Goal: Navigation & Orientation: Find specific page/section

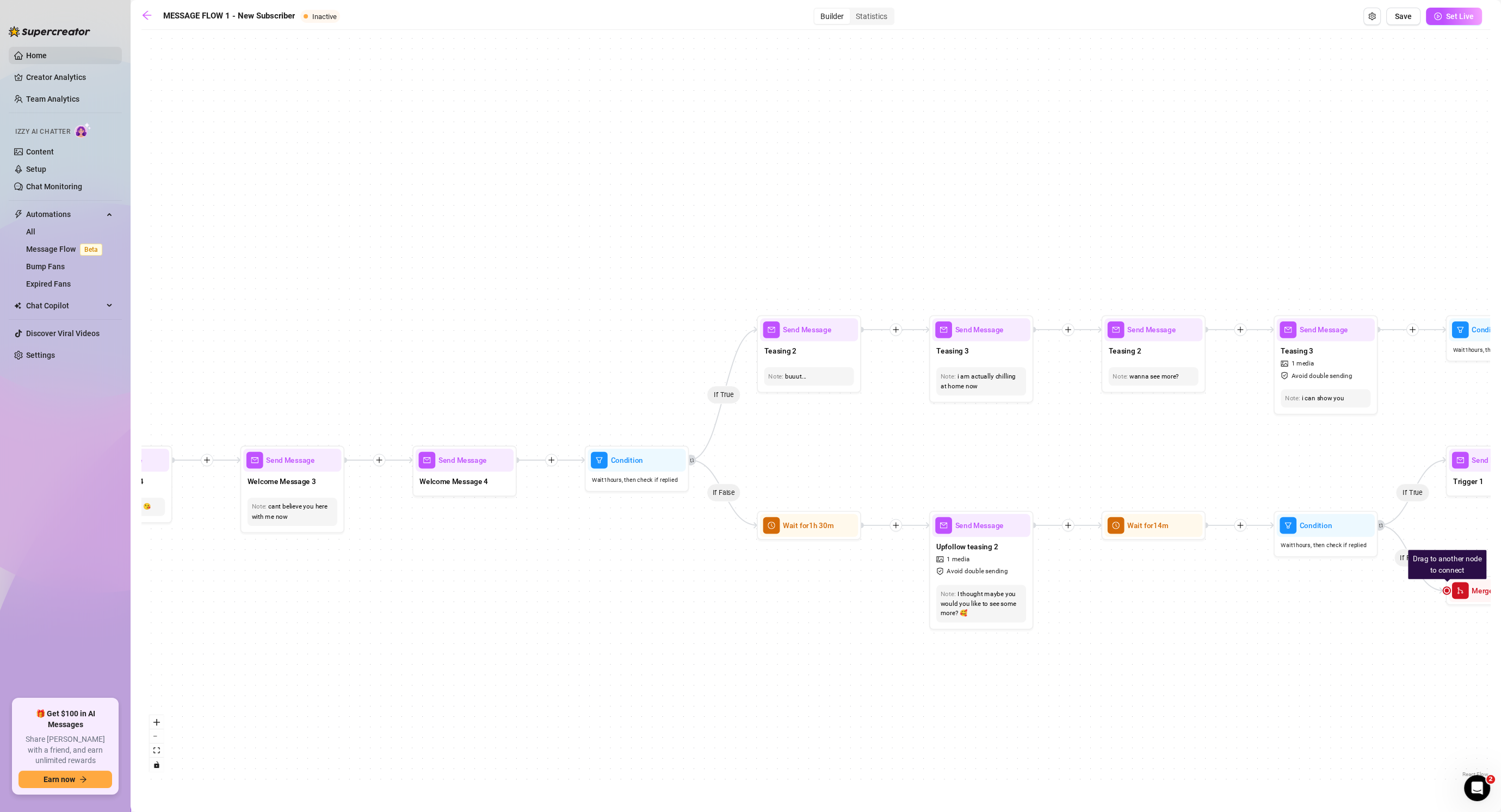
click at [47, 51] on link "Home" at bounding box center [36, 56] width 21 height 9
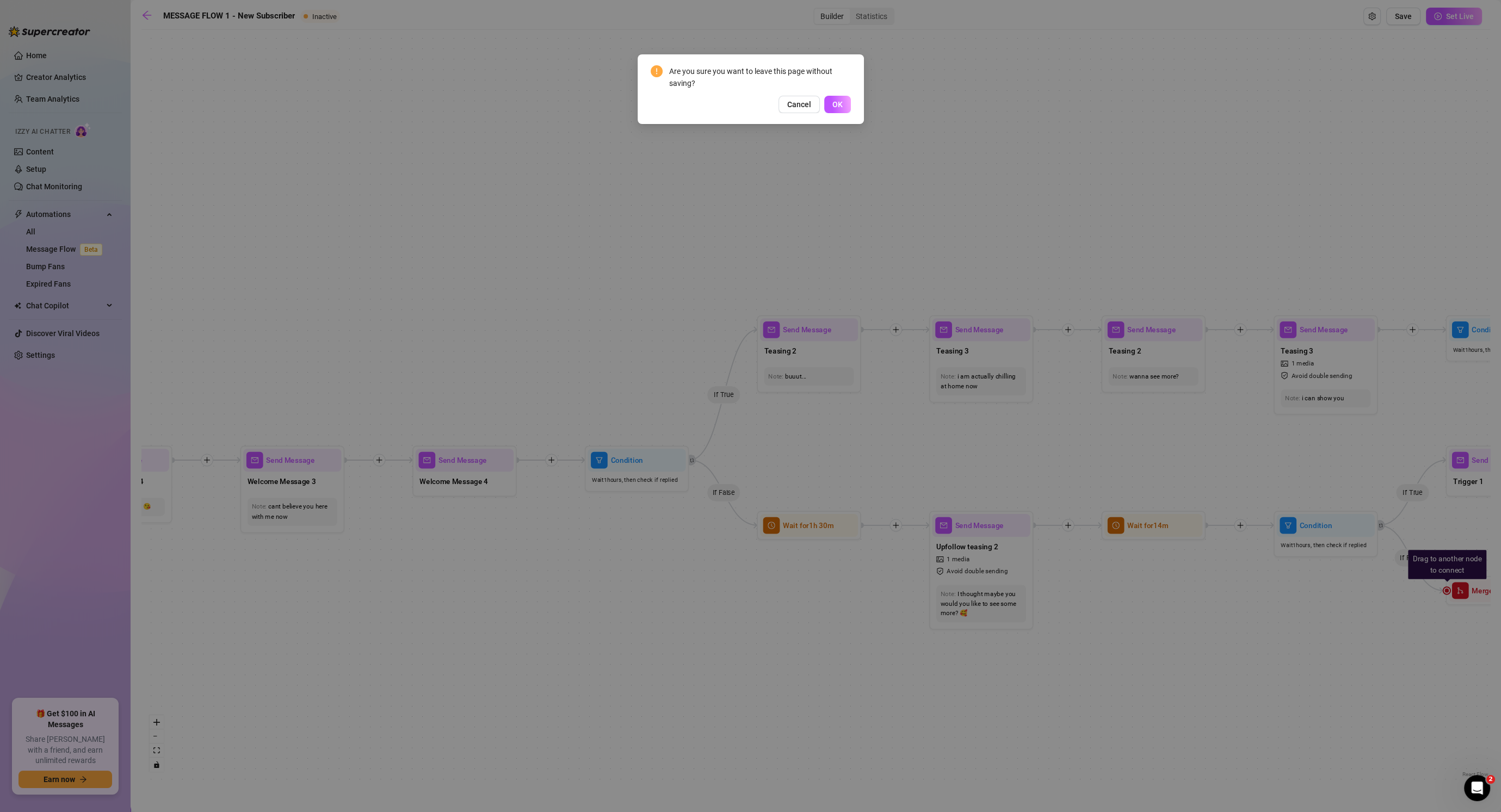
drag, startPoint x: 845, startPoint y: 100, endPoint x: 905, endPoint y: 219, distance: 133.3
click at [845, 100] on button "OK" at bounding box center [837, 104] width 27 height 17
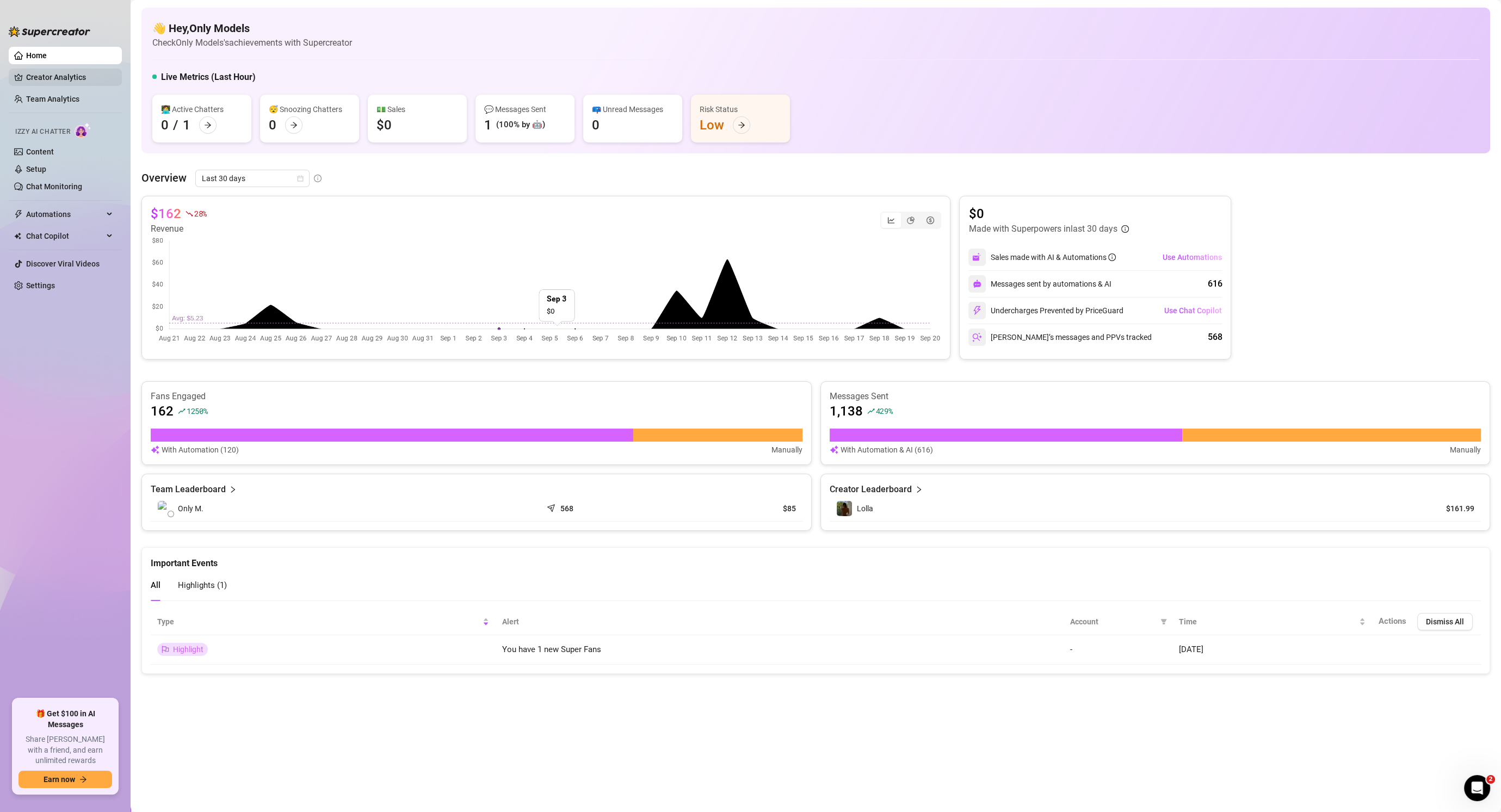
click at [63, 73] on link "Creator Analytics" at bounding box center [69, 77] width 87 height 17
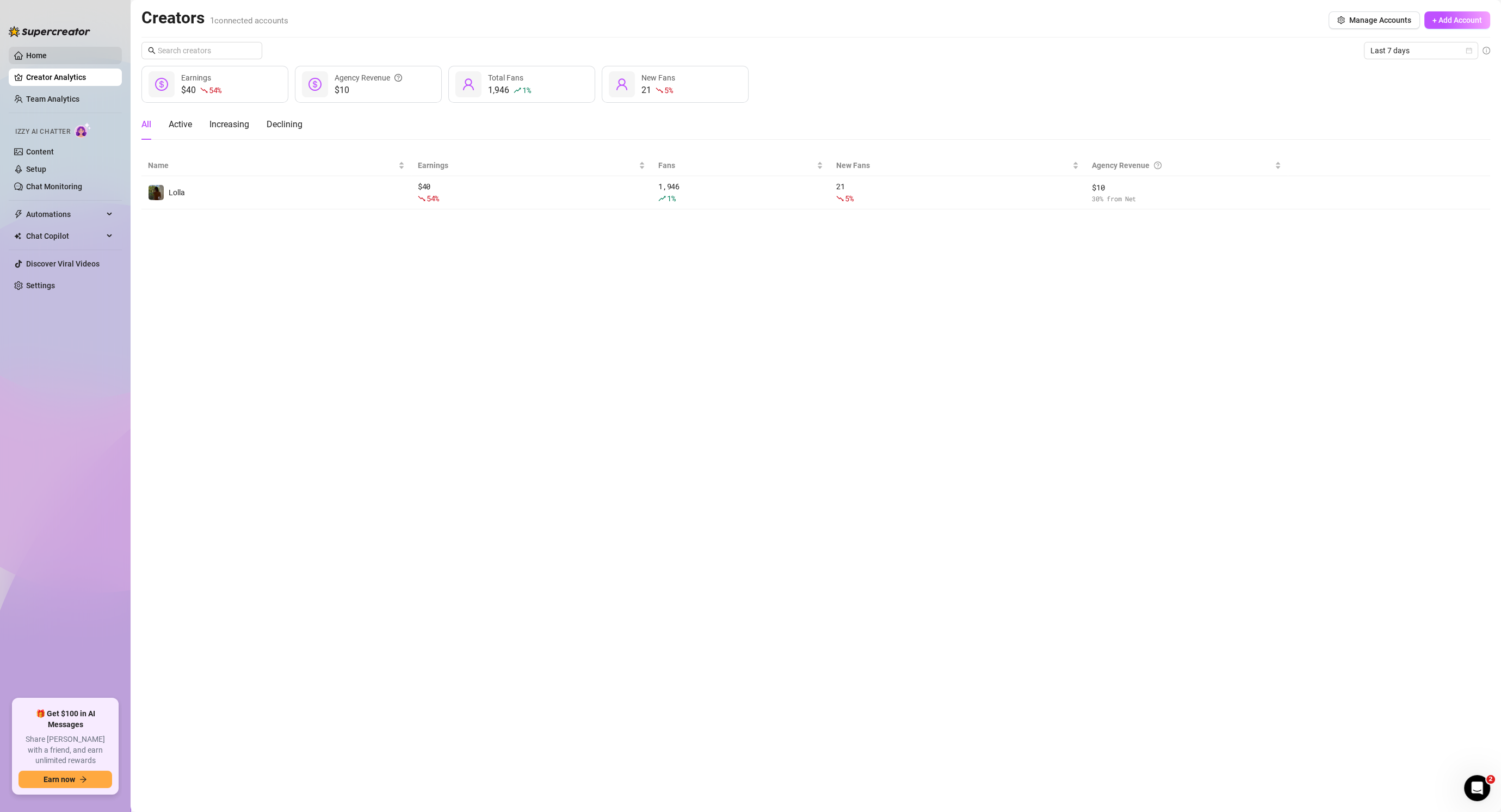
click at [36, 55] on link "Home" at bounding box center [36, 56] width 21 height 9
